Goal: Check status: Check status

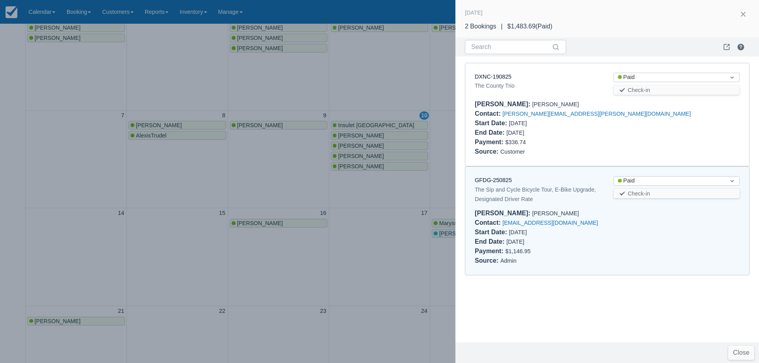
click at [207, 83] on div at bounding box center [379, 181] width 759 height 363
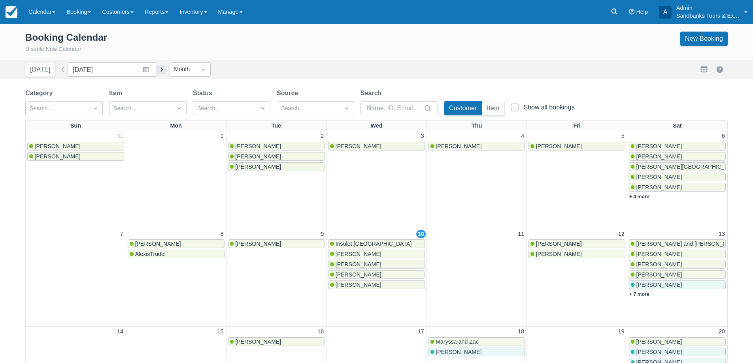
click at [157, 72] on button "button" at bounding box center [161, 69] width 9 height 9
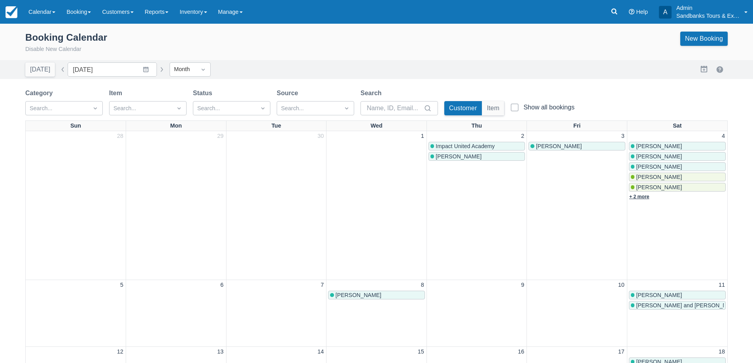
click at [646, 198] on link "+ 2 more" at bounding box center [639, 197] width 20 height 6
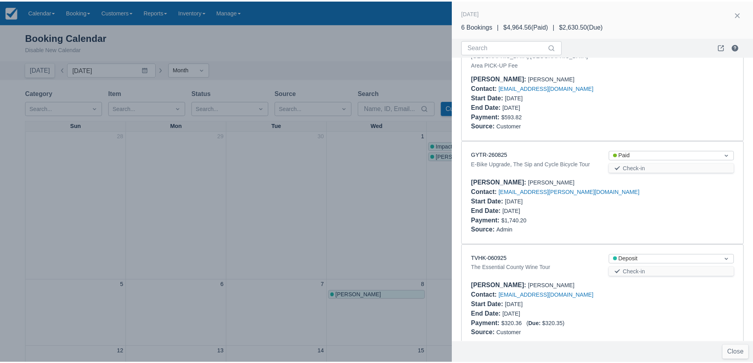
scroll to position [389, 0]
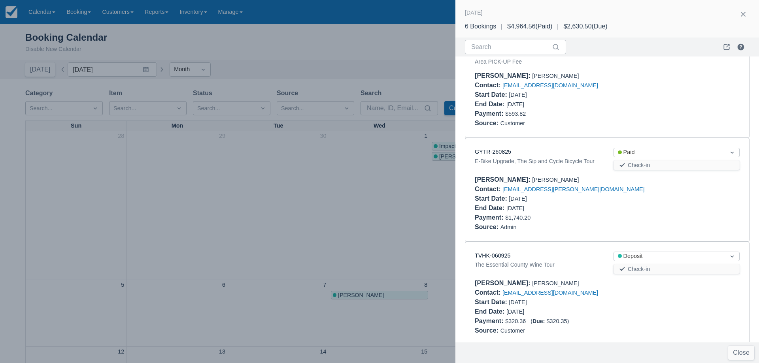
click at [274, 185] on div at bounding box center [379, 181] width 759 height 363
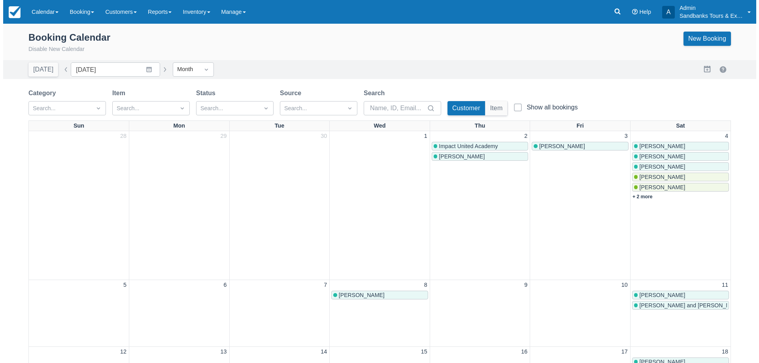
scroll to position [0, 0]
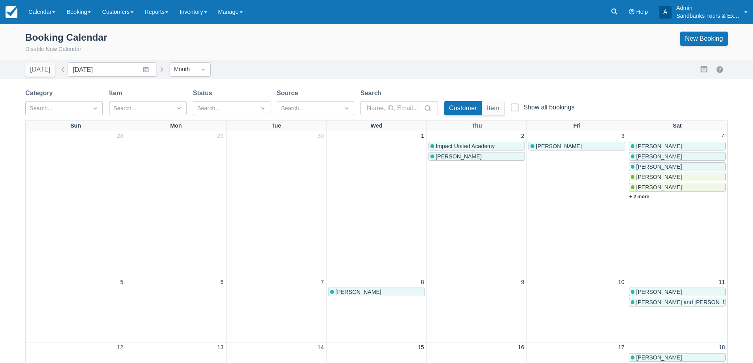
click at [643, 198] on link "+ 2 more" at bounding box center [639, 197] width 20 height 6
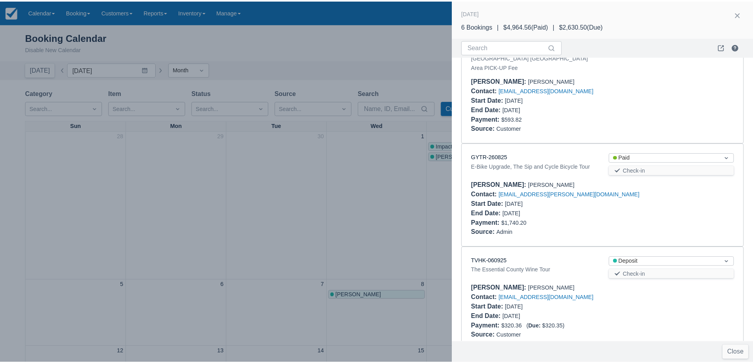
scroll to position [389, 0]
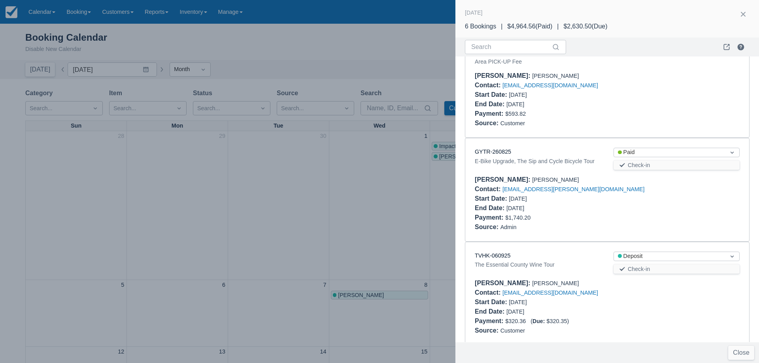
click at [322, 167] on div at bounding box center [379, 181] width 759 height 363
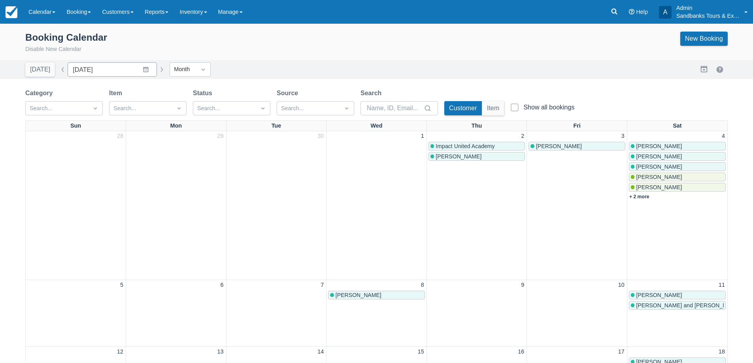
scroll to position [0, 0]
click at [59, 69] on button "button" at bounding box center [62, 69] width 9 height 9
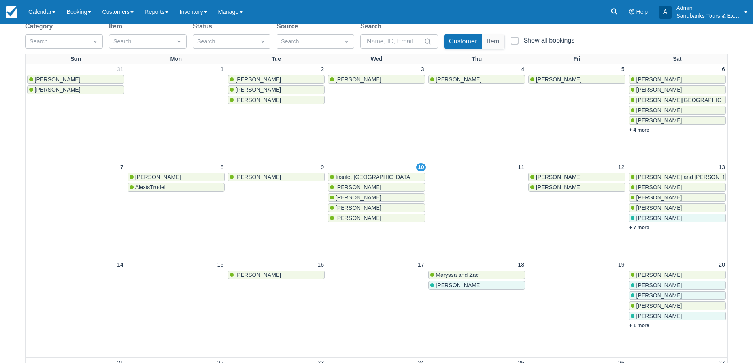
scroll to position [40, 0]
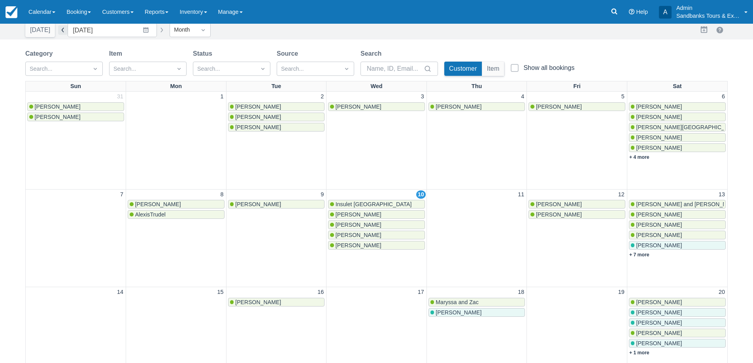
click at [63, 33] on button "button" at bounding box center [62, 29] width 9 height 9
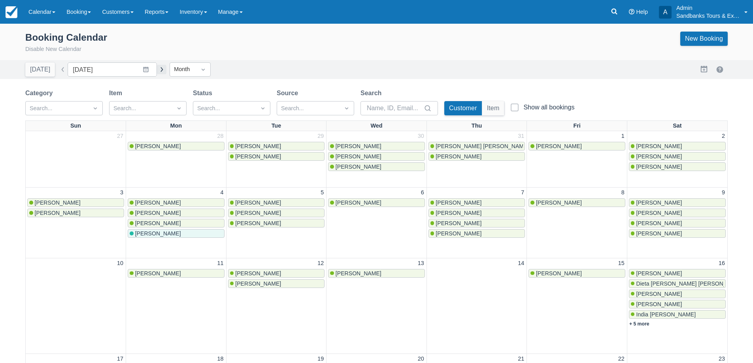
click at [160, 66] on button "button" at bounding box center [161, 69] width 9 height 9
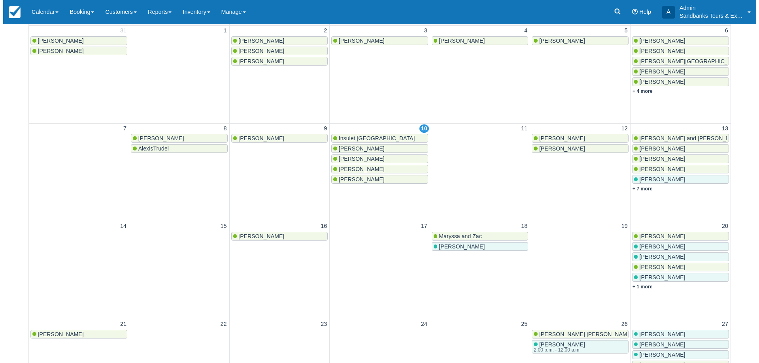
scroll to position [119, 0]
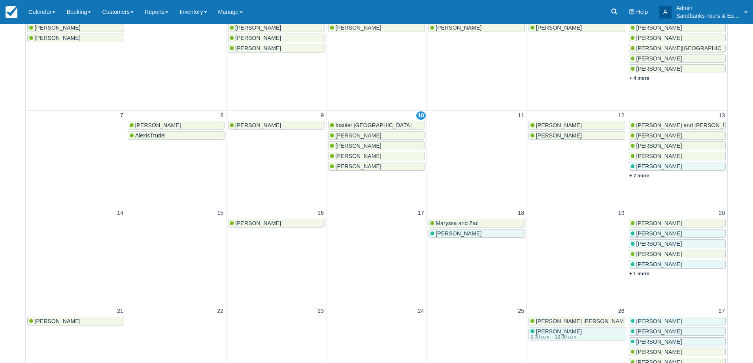
click at [643, 174] on link "+ 7 more" at bounding box center [639, 176] width 20 height 6
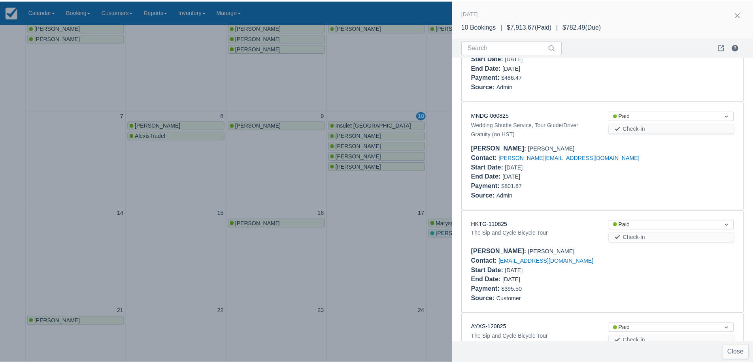
scroll to position [0, 0]
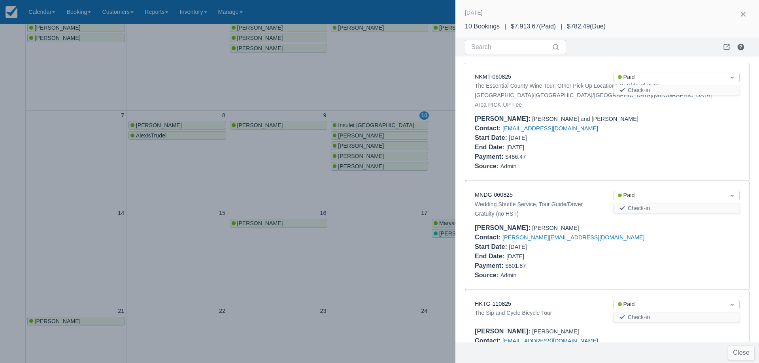
click at [382, 89] on div at bounding box center [379, 181] width 759 height 363
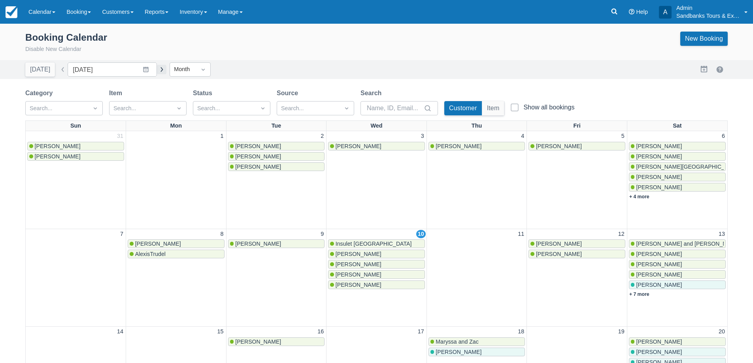
click at [157, 66] on button "button" at bounding box center [161, 69] width 9 height 9
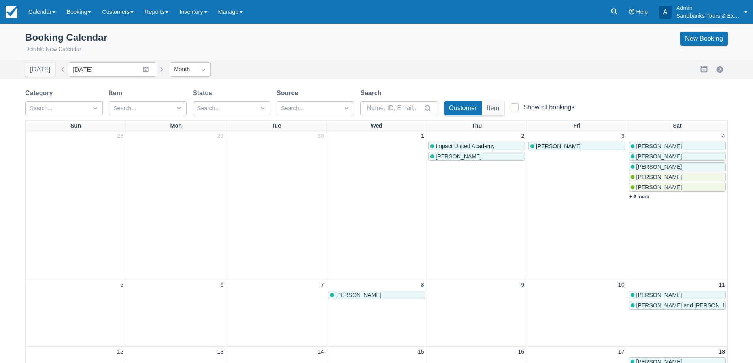
drag, startPoint x: 61, startPoint y: 71, endPoint x: 407, endPoint y: 169, distance: 359.5
click at [61, 71] on button "button" at bounding box center [62, 69] width 9 height 9
type input "[DATE]"
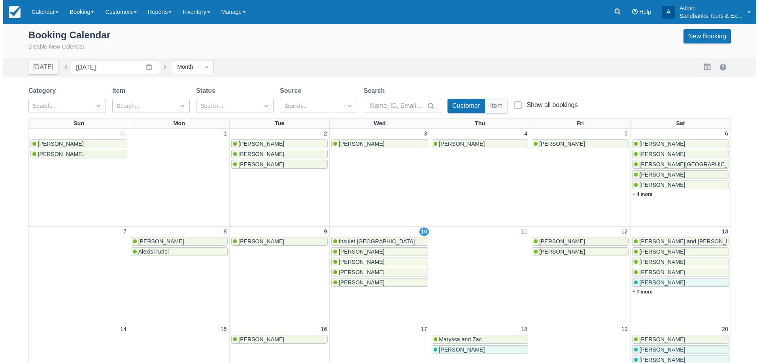
scroll to position [79, 0]
